Goal: Navigation & Orientation: Go to known website

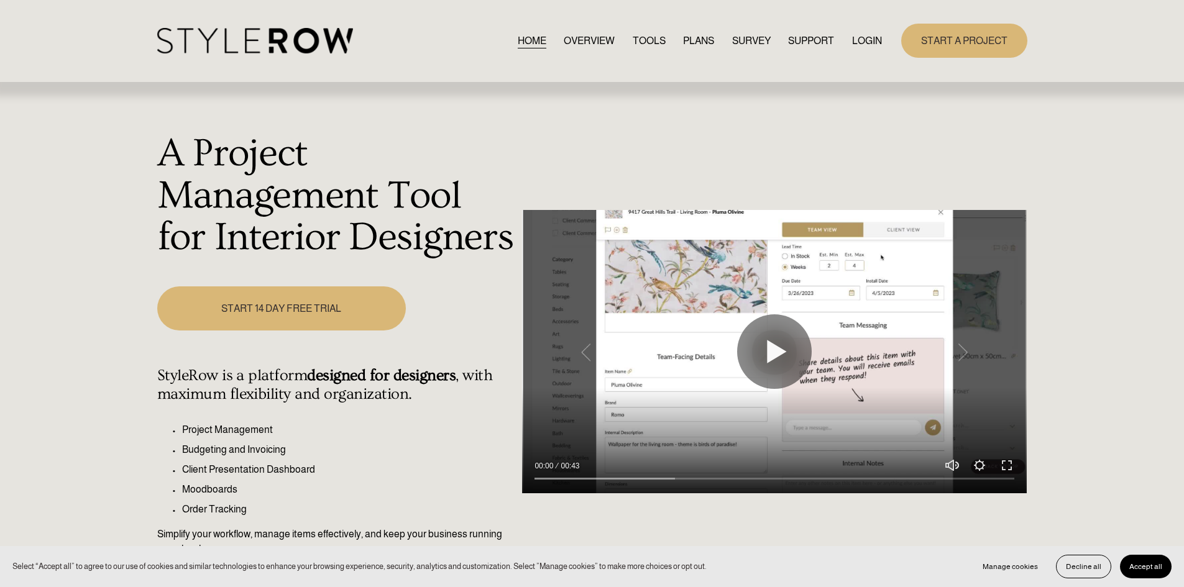
click at [866, 39] on link "LOGIN" at bounding box center [867, 40] width 30 height 17
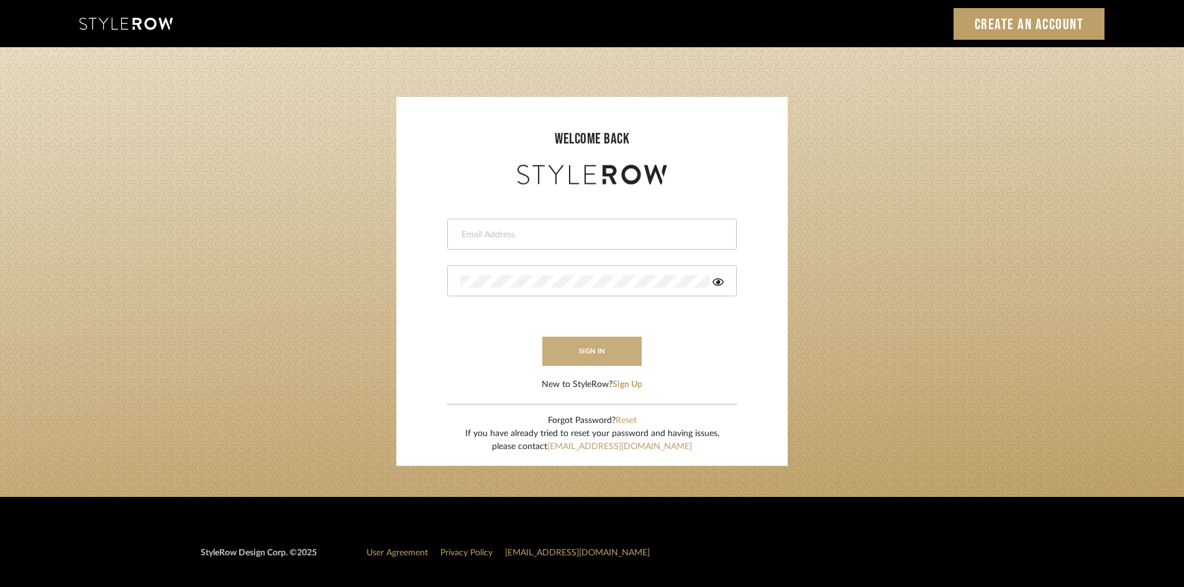
type input "carrie@tresbelleinteriors.com"
click at [592, 346] on button "sign in" at bounding box center [591, 351] width 99 height 29
